Goal: Book appointment/travel/reservation

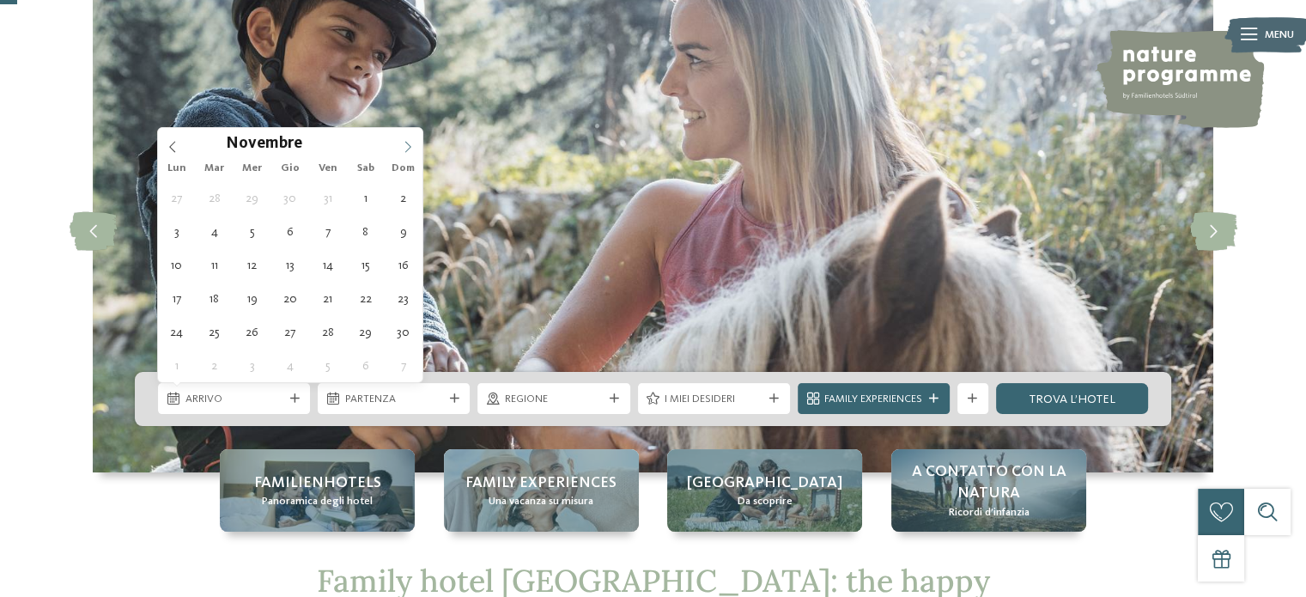
click at [415, 142] on span at bounding box center [407, 142] width 29 height 29
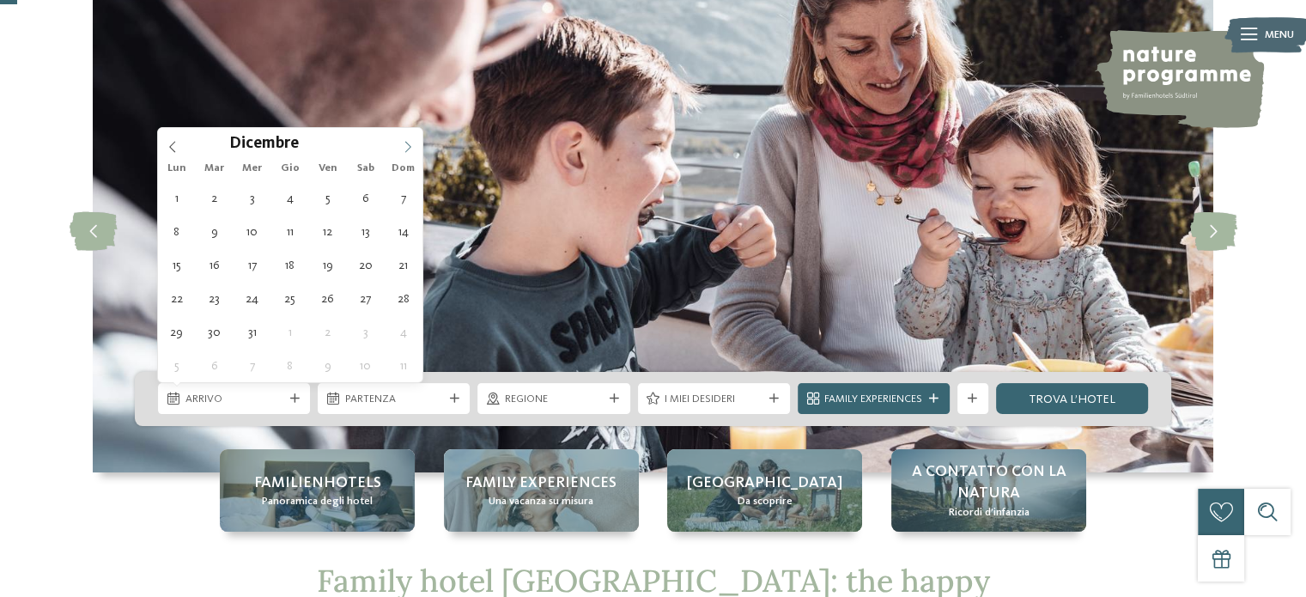
click at [415, 142] on span at bounding box center [407, 142] width 29 height 29
type input "****"
click at [415, 142] on span at bounding box center [407, 142] width 29 height 29
type div "[DATE]"
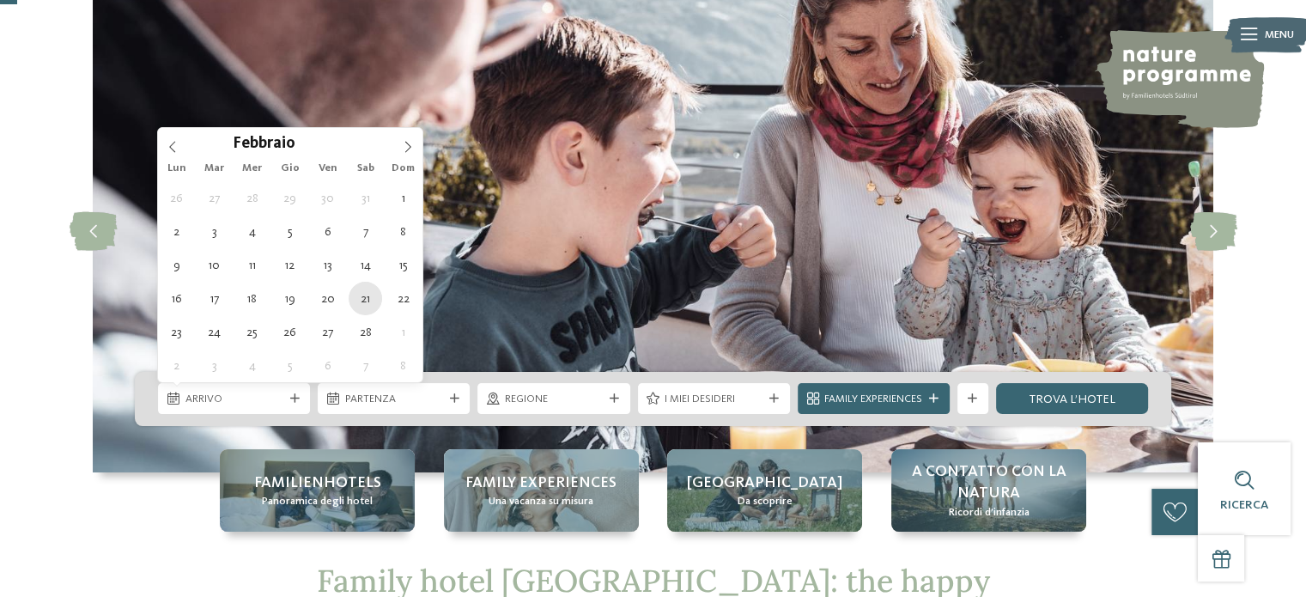
type input "****"
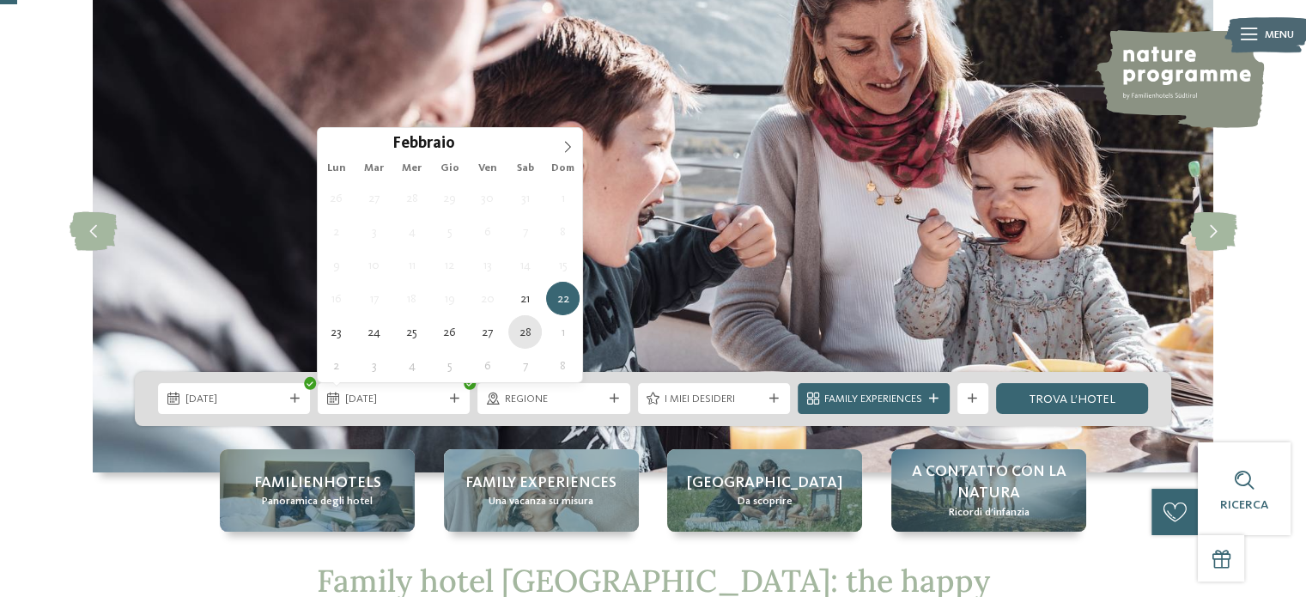
type div "[DATE]"
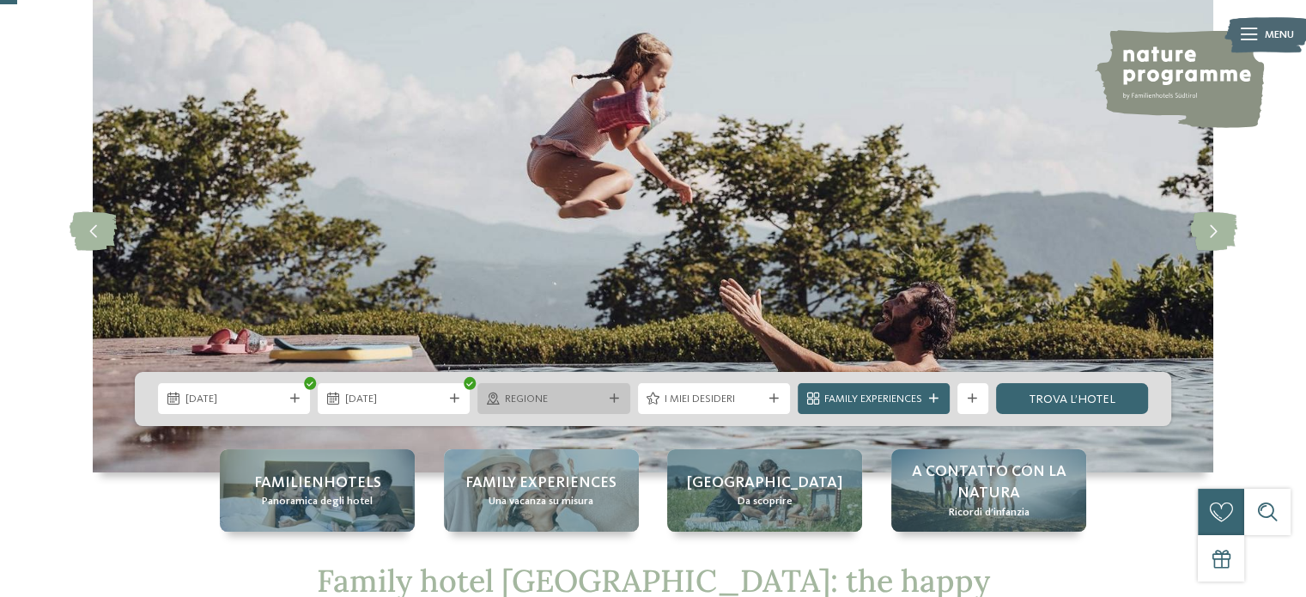
click at [517, 407] on span "Regione" at bounding box center [554, 398] width 98 height 15
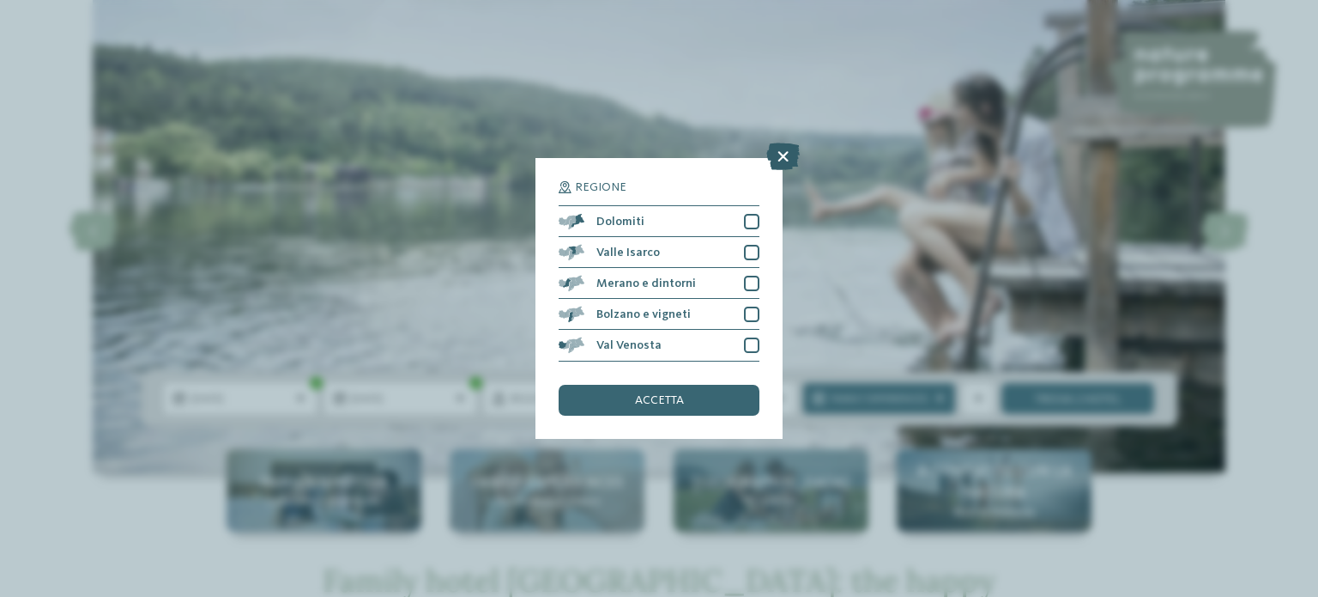
click at [779, 164] on icon at bounding box center [782, 156] width 33 height 27
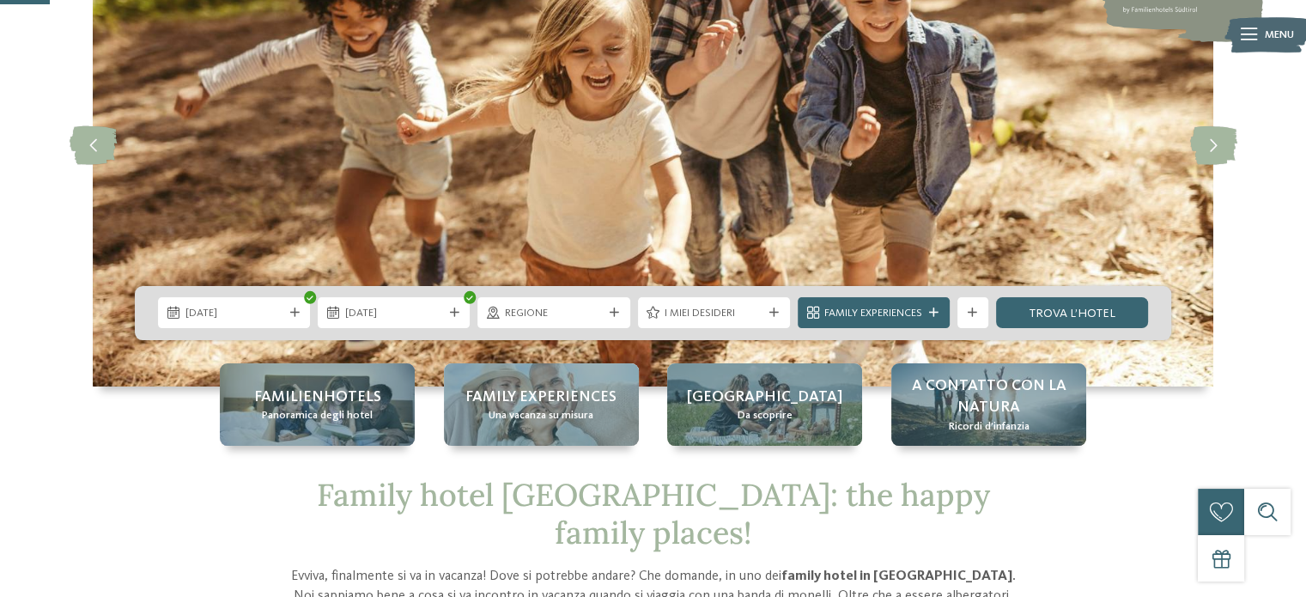
scroll to position [172, 0]
drag, startPoint x: 1050, startPoint y: 301, endPoint x: 1023, endPoint y: 306, distance: 27.1
click at [1050, 301] on link "trova l’hotel" at bounding box center [1072, 312] width 152 height 31
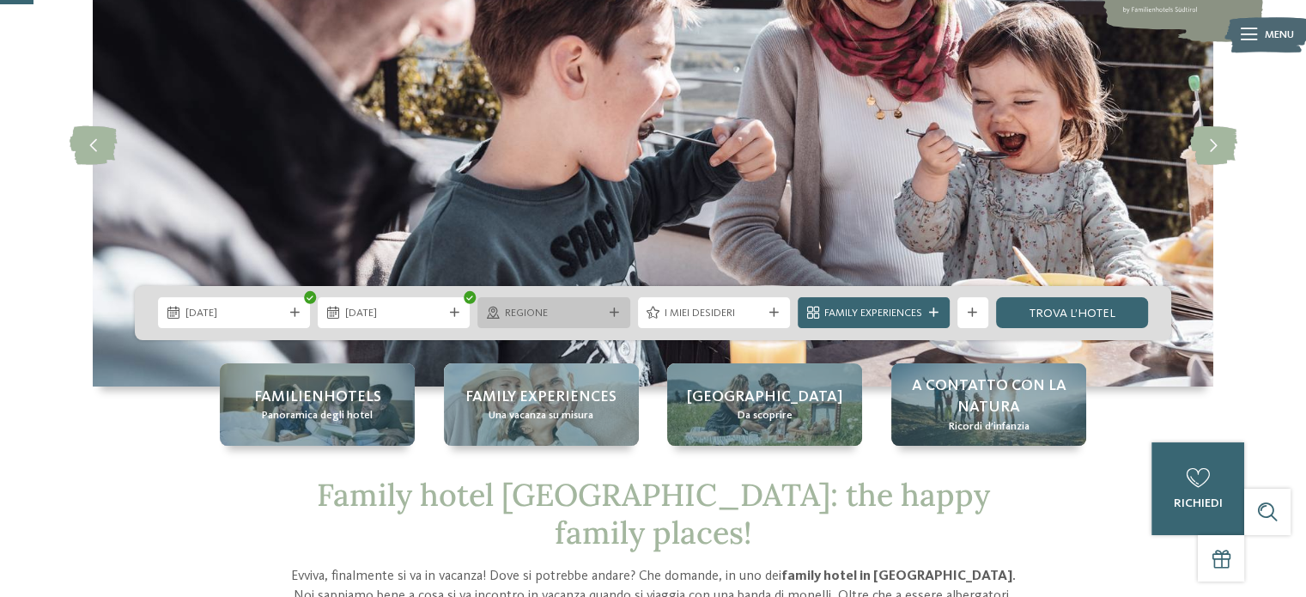
click at [610, 316] on icon at bounding box center [613, 312] width 9 height 9
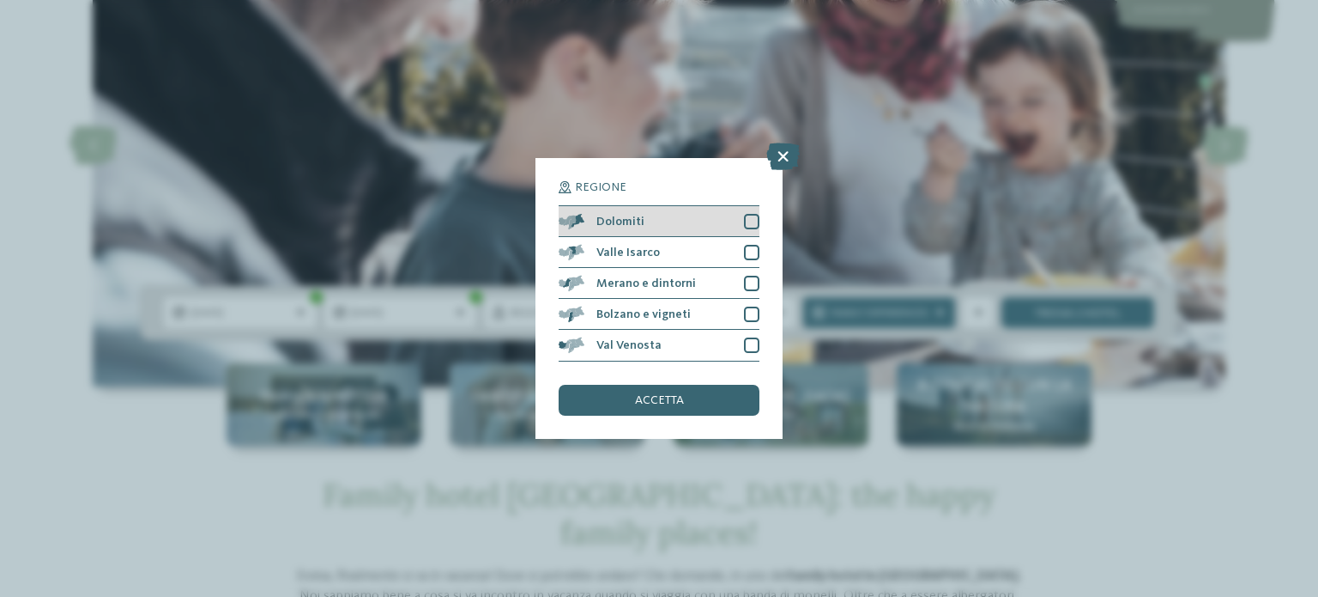
click at [627, 220] on span "Dolomiti" at bounding box center [621, 221] width 48 height 12
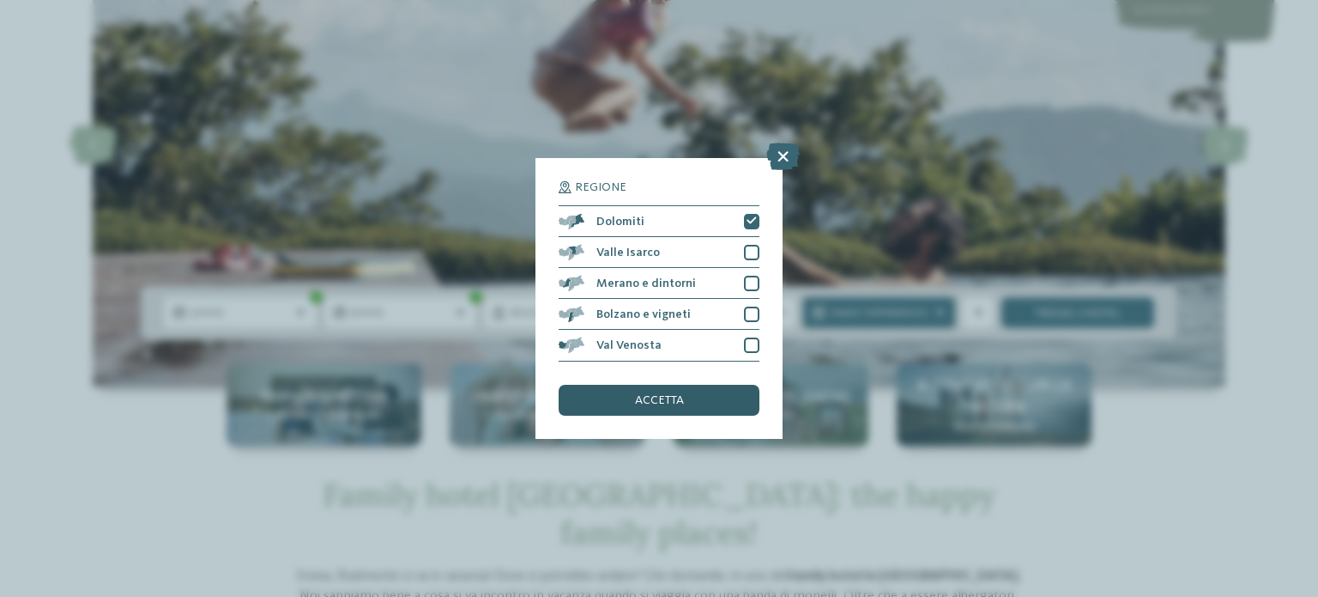
click at [664, 408] on div "accetta" at bounding box center [659, 400] width 201 height 31
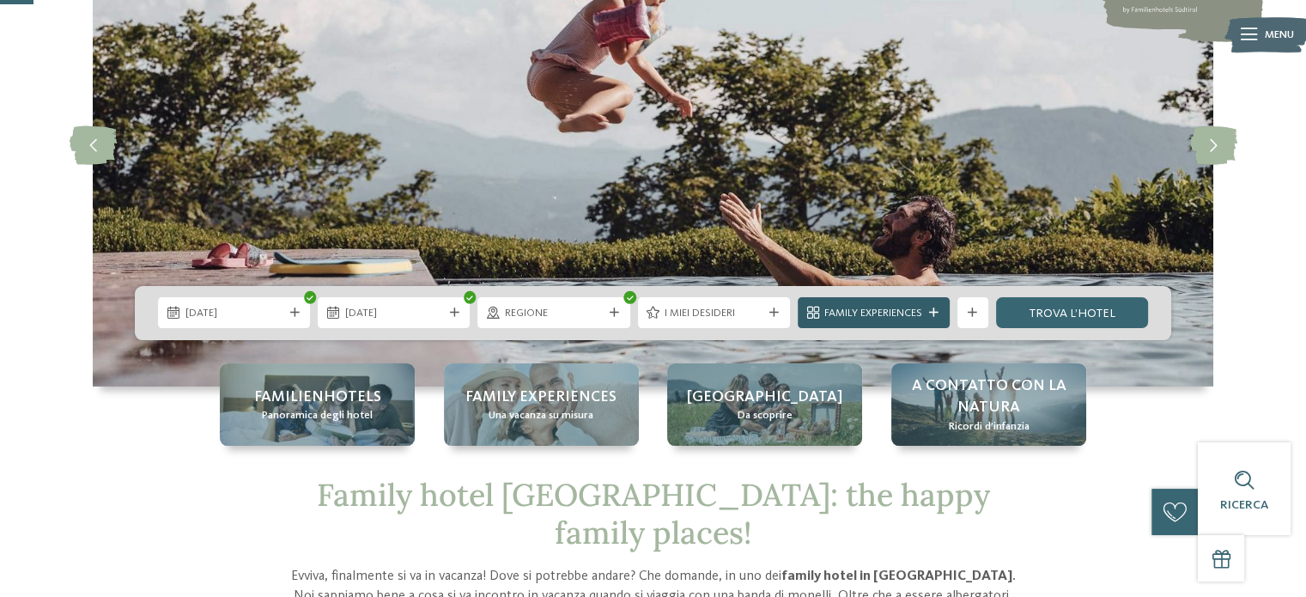
click at [906, 313] on span "Family Experiences" at bounding box center [873, 313] width 98 height 15
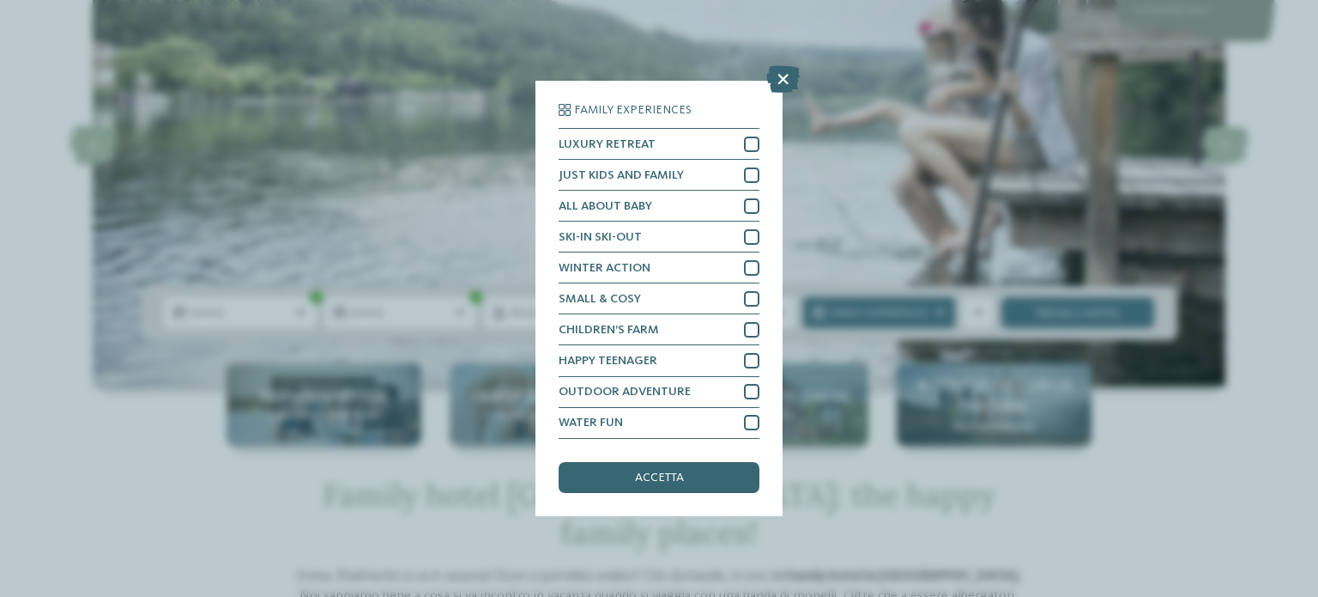
click at [133, 450] on div "Family Experiences LUXURY RETREAT JUST KIDS AND FAMILY" at bounding box center [659, 298] width 1318 height 597
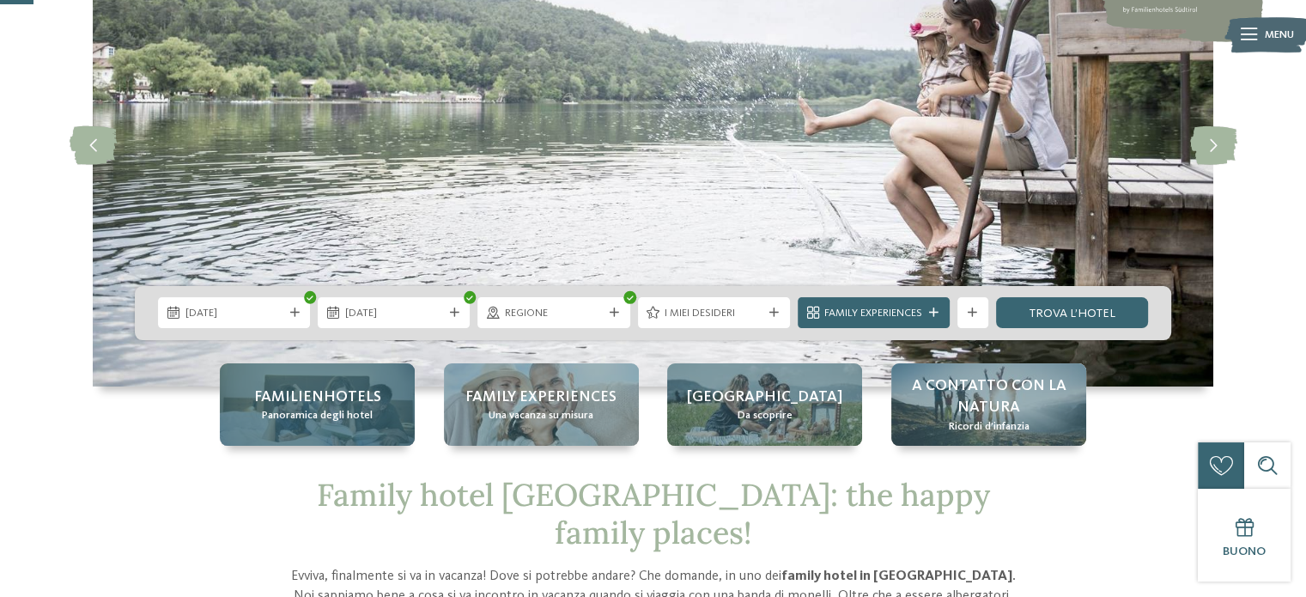
click at [319, 413] on span "Panoramica degli hotel" at bounding box center [317, 415] width 111 height 15
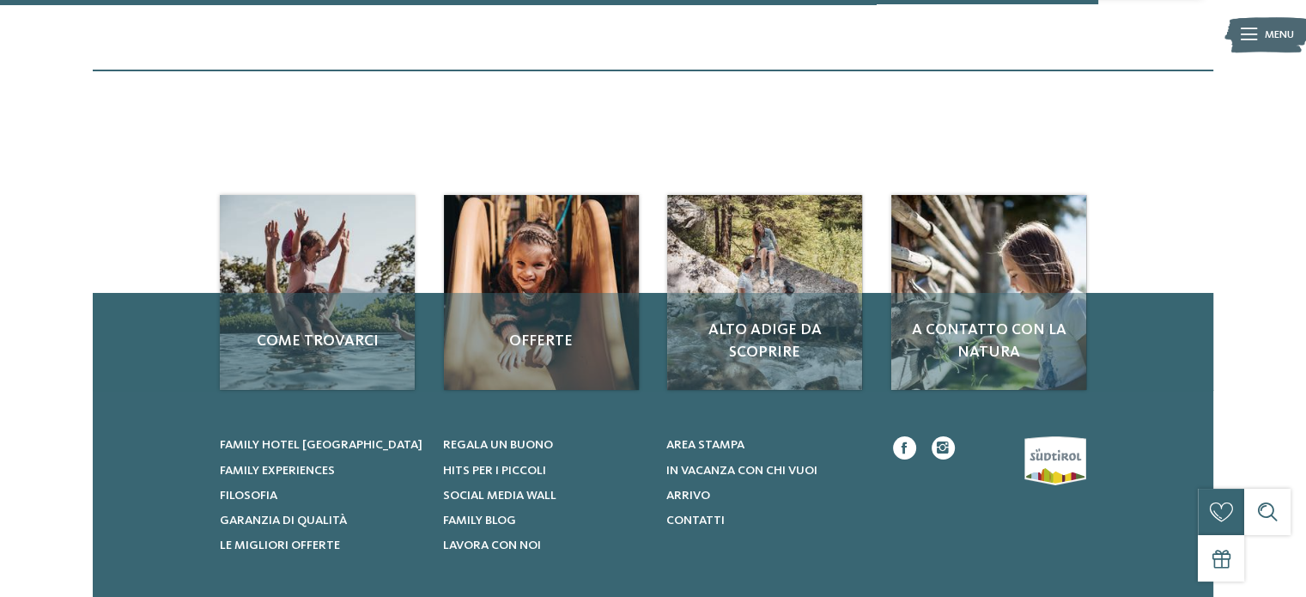
scroll to position [3158, 0]
